Goal: Find specific page/section: Find specific page/section

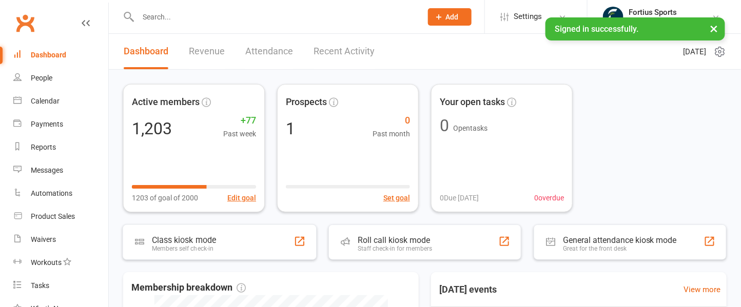
click at [174, 16] on input "text" at bounding box center [275, 17] width 280 height 14
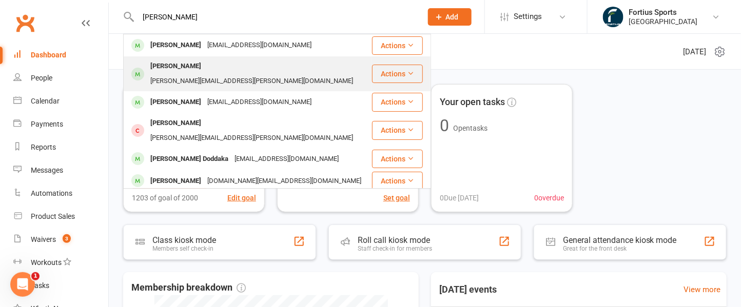
type input "[PERSON_NAME]"
click at [223, 74] on div "[PERSON_NAME][EMAIL_ADDRESS][PERSON_NAME][DOMAIN_NAME]" at bounding box center [251, 81] width 209 height 15
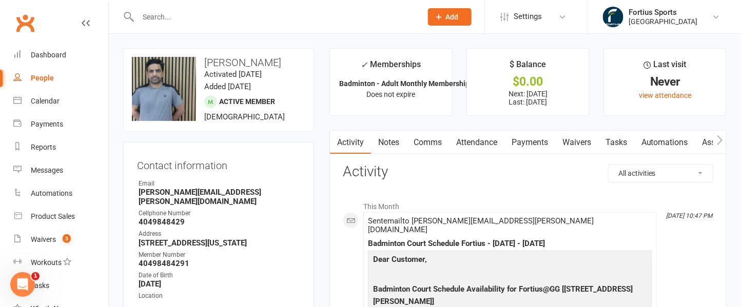
click at [534, 140] on link "Payments" at bounding box center [529, 143] width 51 height 24
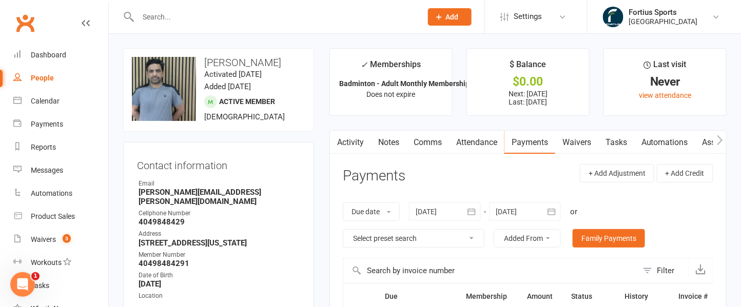
click at [255, 22] on input "text" at bounding box center [275, 17] width 280 height 14
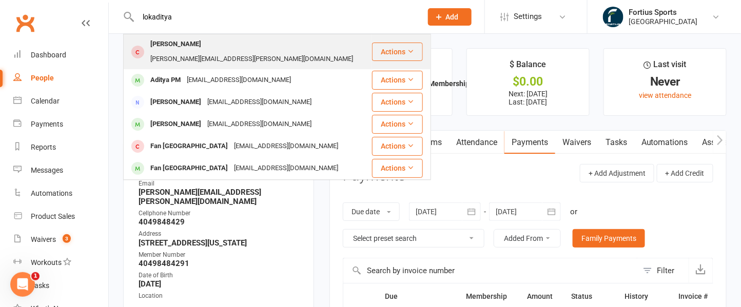
type input "lokaditya"
click at [243, 52] on div "[PERSON_NAME][EMAIL_ADDRESS][PERSON_NAME][DOMAIN_NAME]" at bounding box center [251, 59] width 209 height 15
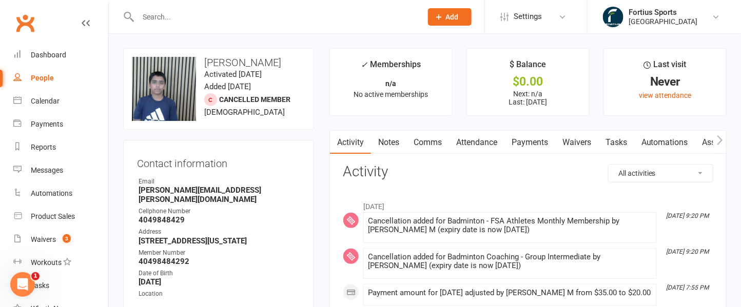
click at [530, 143] on link "Payments" at bounding box center [529, 143] width 51 height 24
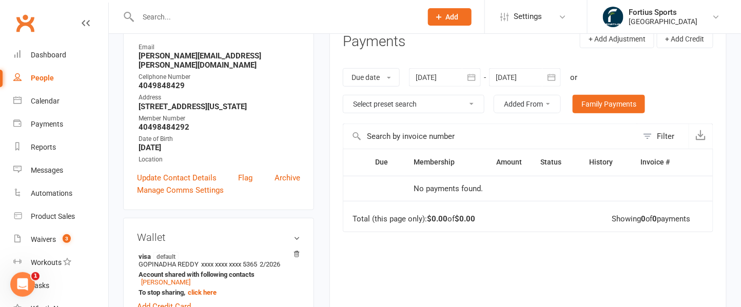
scroll to position [123, 0]
